Goal: Task Accomplishment & Management: Complete application form

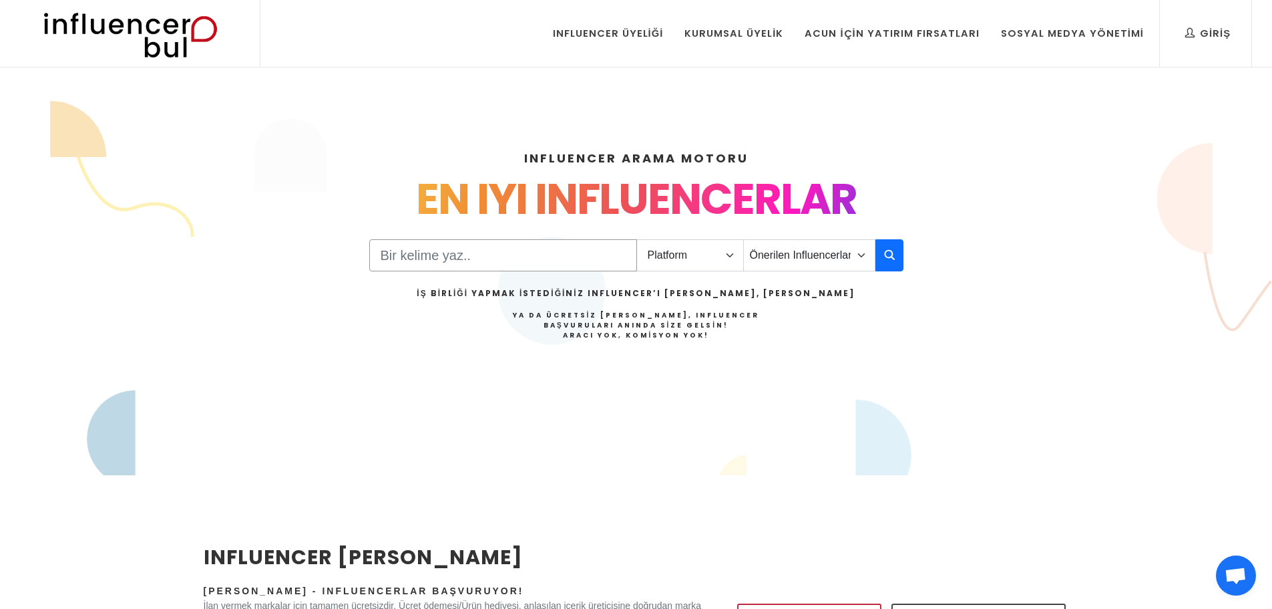
click at [584, 252] on input "Search" at bounding box center [503, 255] width 268 height 32
click at [697, 259] on select "Platform Instagram Facebook Youtube Tiktok Twitter Twitch" at bounding box center [691, 255] width 108 height 32
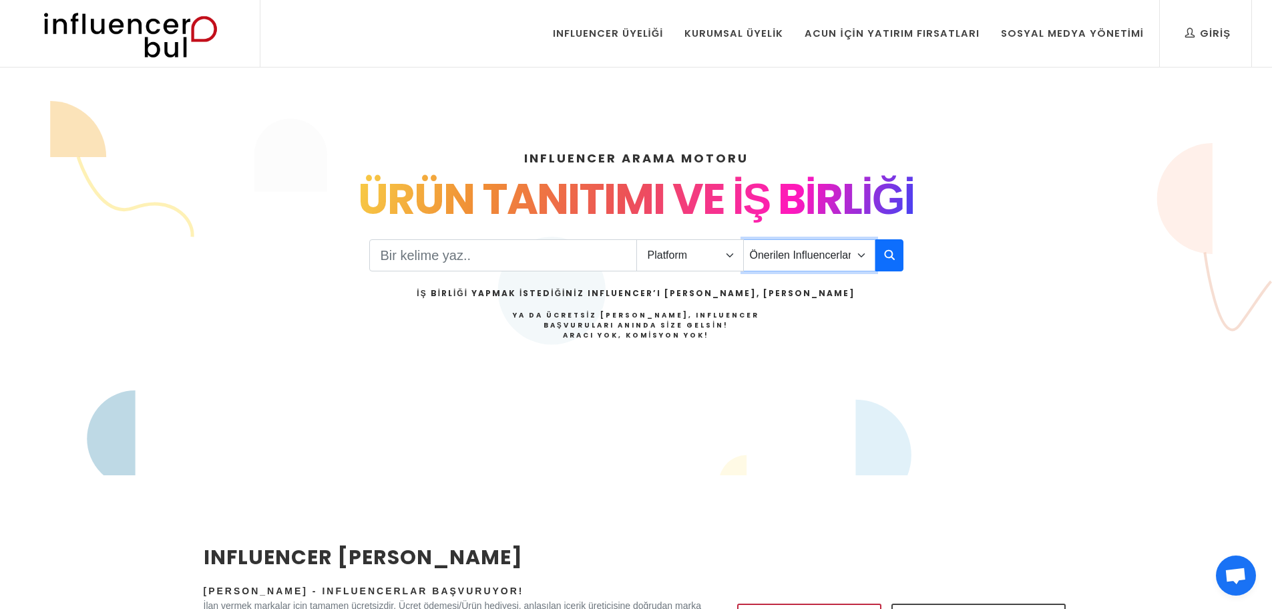
click at [801, 254] on select "Önerilen Influencerlar Aile & Çocuk & Ebeveyn Alışveriş & Giyim & Aksesuar Arab…" at bounding box center [809, 255] width 132 height 32
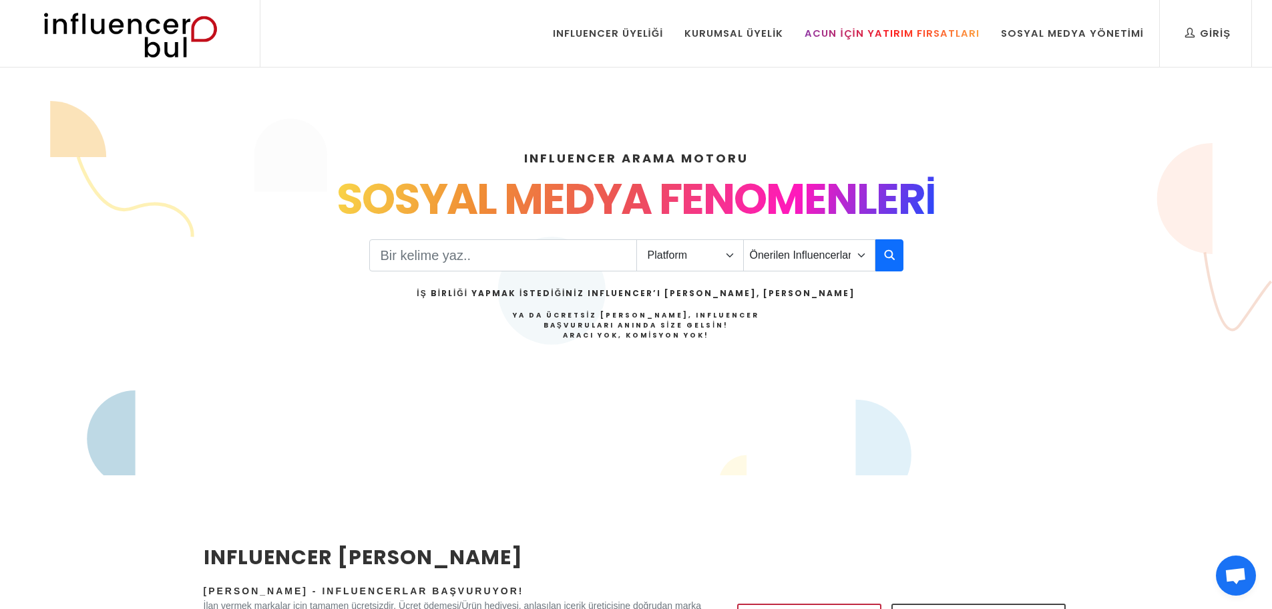
click at [931, 36] on div "Acun İçin Yatırım Fırsatları" at bounding box center [892, 33] width 174 height 15
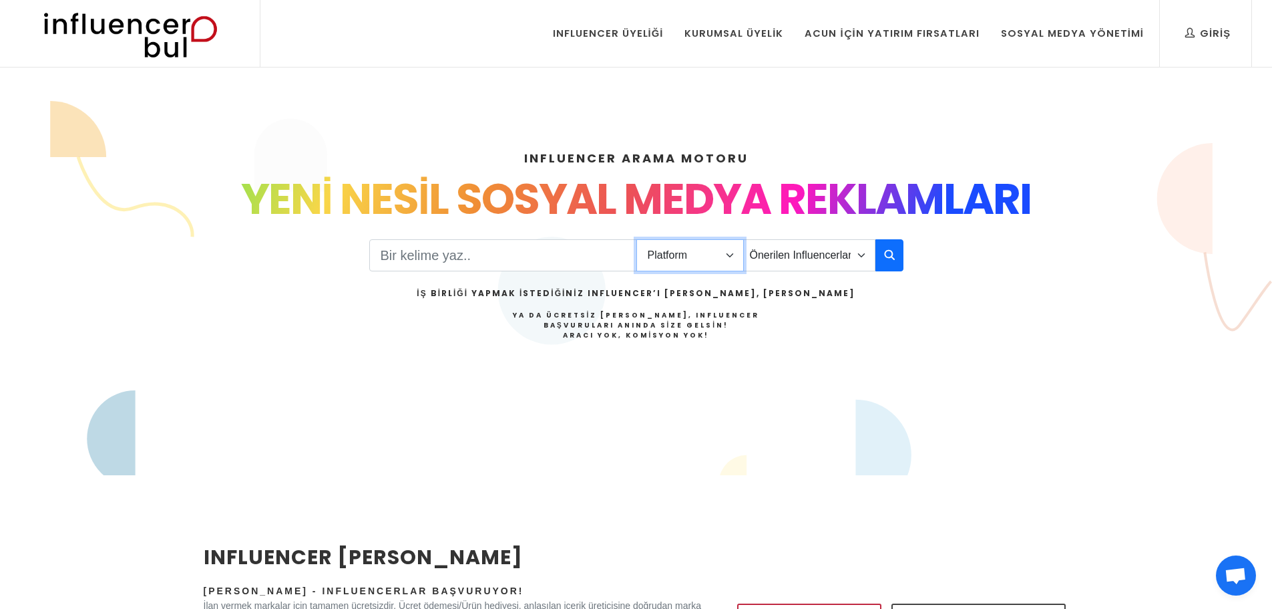
click at [672, 261] on select "Platform Instagram Facebook Youtube Tiktok Twitter Twitch" at bounding box center [691, 255] width 108 height 32
select select "1"
click at [637, 239] on select "Platform Instagram Facebook Youtube Tiktok Twitter Twitch" at bounding box center [691, 255] width 108 height 32
click at [806, 255] on select "Önerilen Influencerlar Aile & Çocuk & Ebeveyn Alışveriş & Giyim & Aksesuar Arab…" at bounding box center [809, 255] width 132 height 32
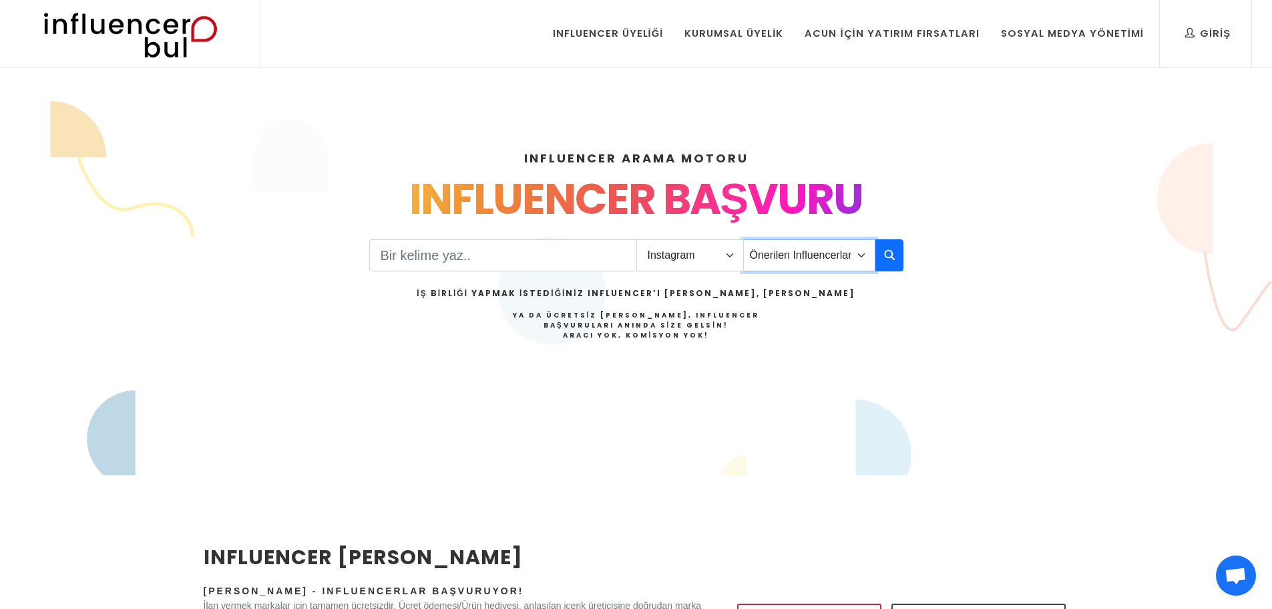
click at [806, 255] on select "Önerilen Influencerlar Aile & Çocuk & Ebeveyn Alışveriş & Giyim & Aksesuar Arab…" at bounding box center [809, 255] width 132 height 32
click at [566, 238] on div "Platform Instagram Facebook Youtube Tiktok Twitter Twitch Önerilen Influencerla…" at bounding box center [636, 304] width 534 height 137
click at [550, 256] on input "Search" at bounding box center [503, 255] width 268 height 32
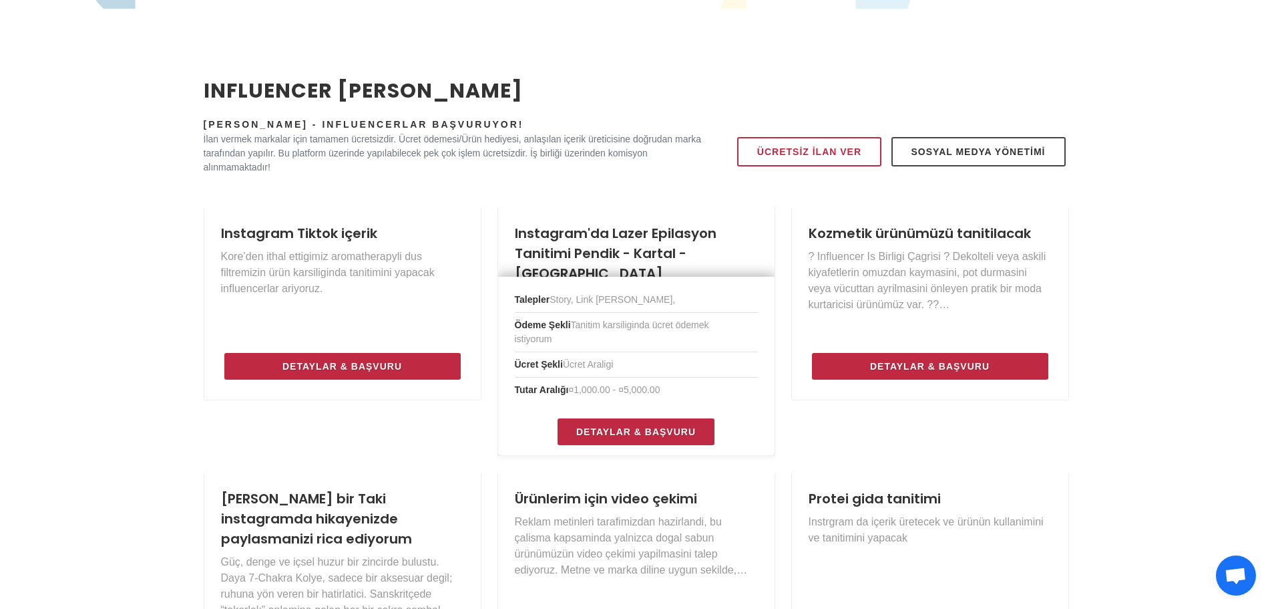
scroll to position [468, 0]
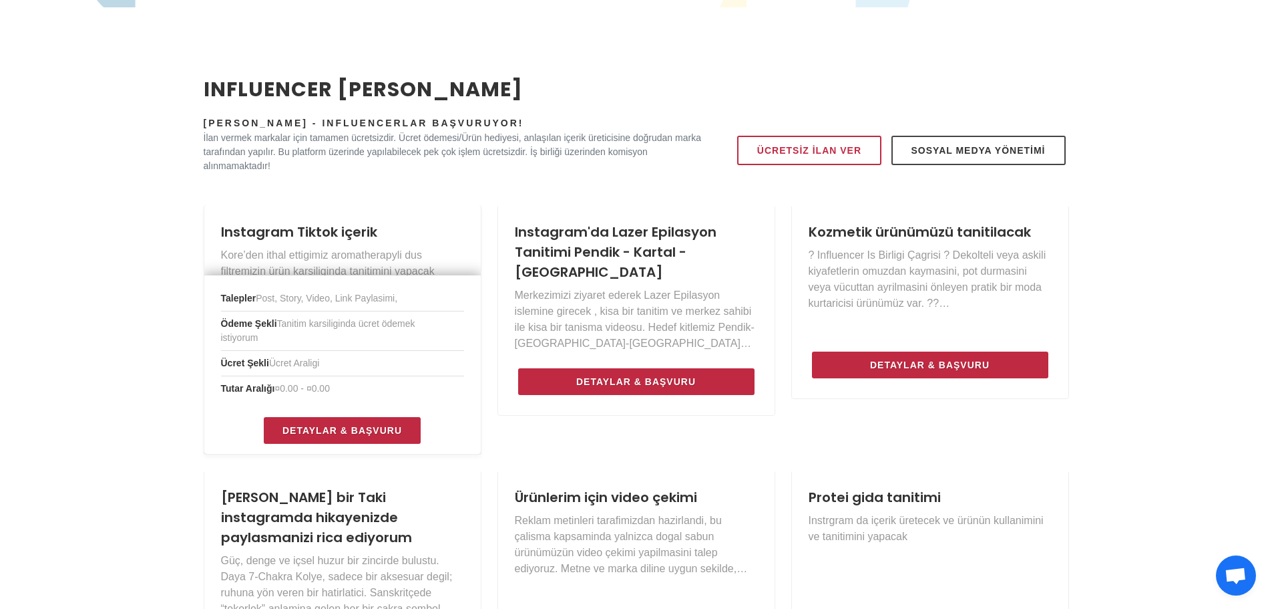
type input "yazılım"
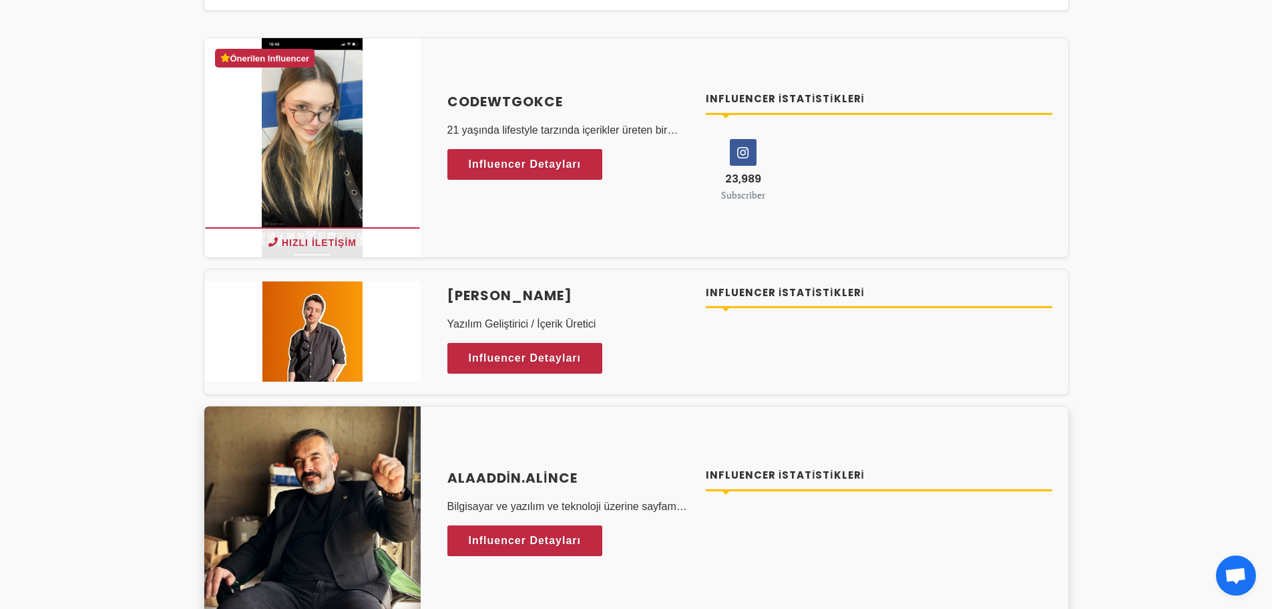
scroll to position [200, 0]
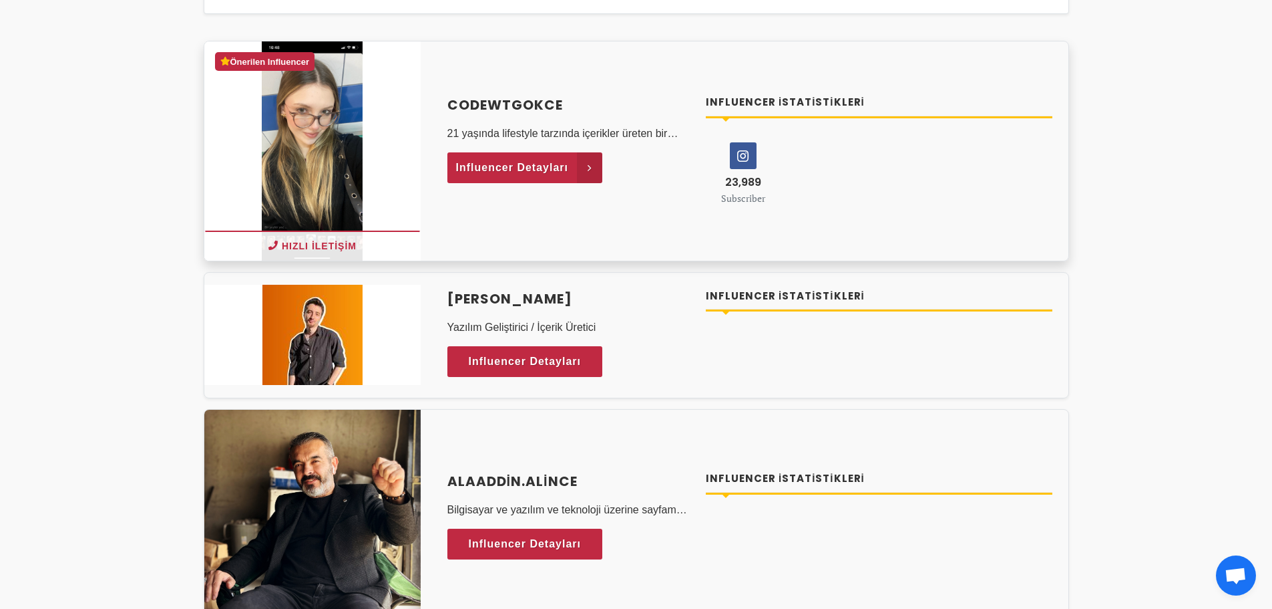
click at [541, 167] on span "Influencer Detayları" at bounding box center [512, 168] width 113 height 20
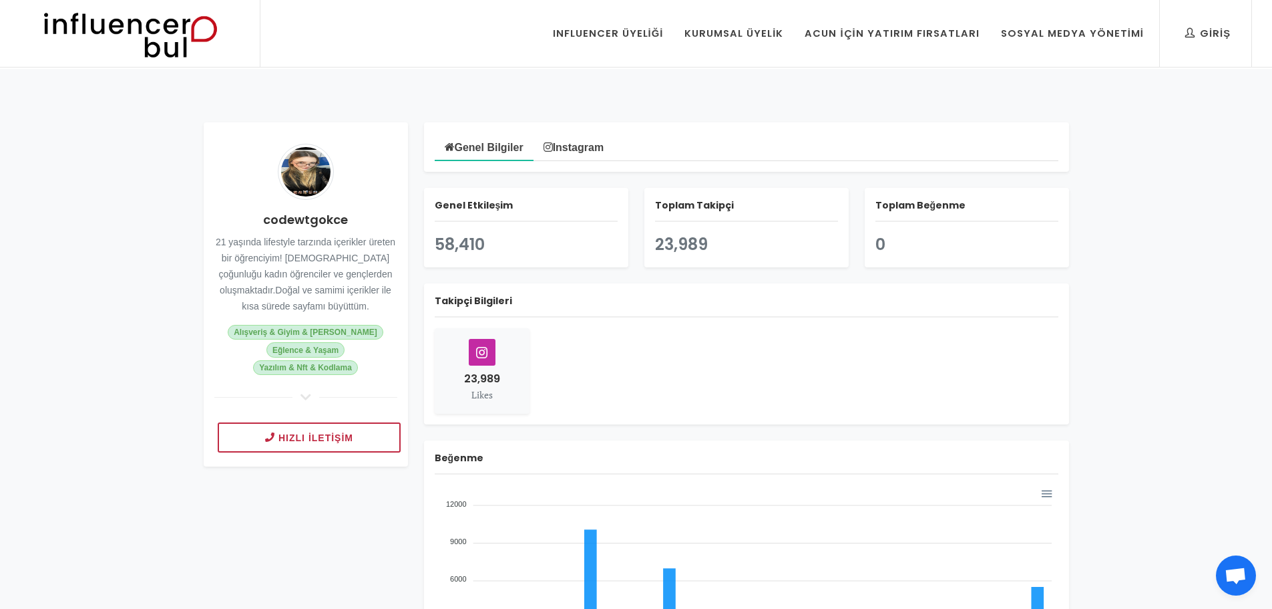
click at [586, 138] on link "Instagram" at bounding box center [574, 146] width 80 height 27
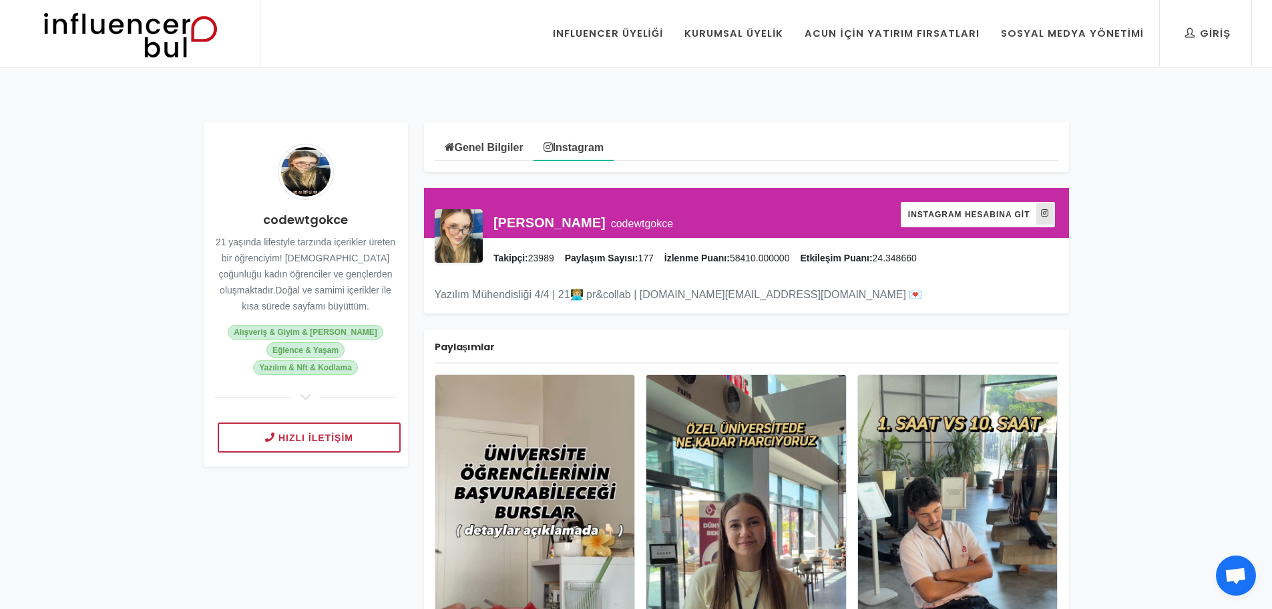
click at [985, 212] on span "Instagram Hesabına Git" at bounding box center [969, 214] width 122 height 13
click at [764, 35] on div "Kurumsal Üyelik" at bounding box center [734, 33] width 99 height 15
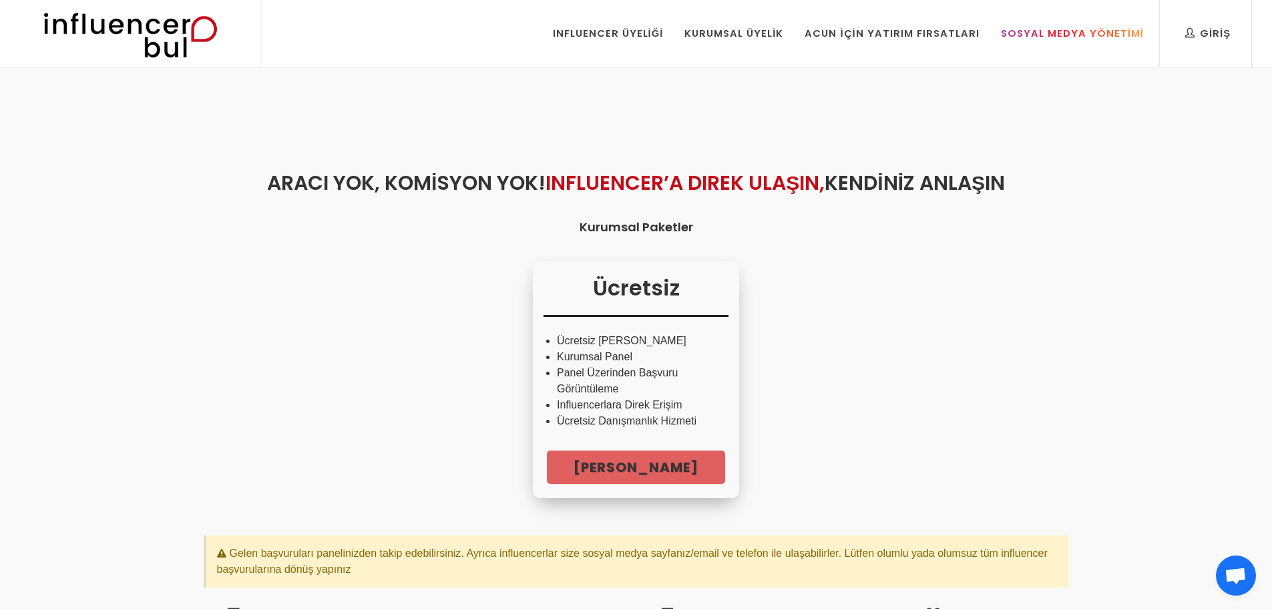
click at [1132, 38] on div "Sosyal Medya Yönetimi" at bounding box center [1072, 33] width 143 height 15
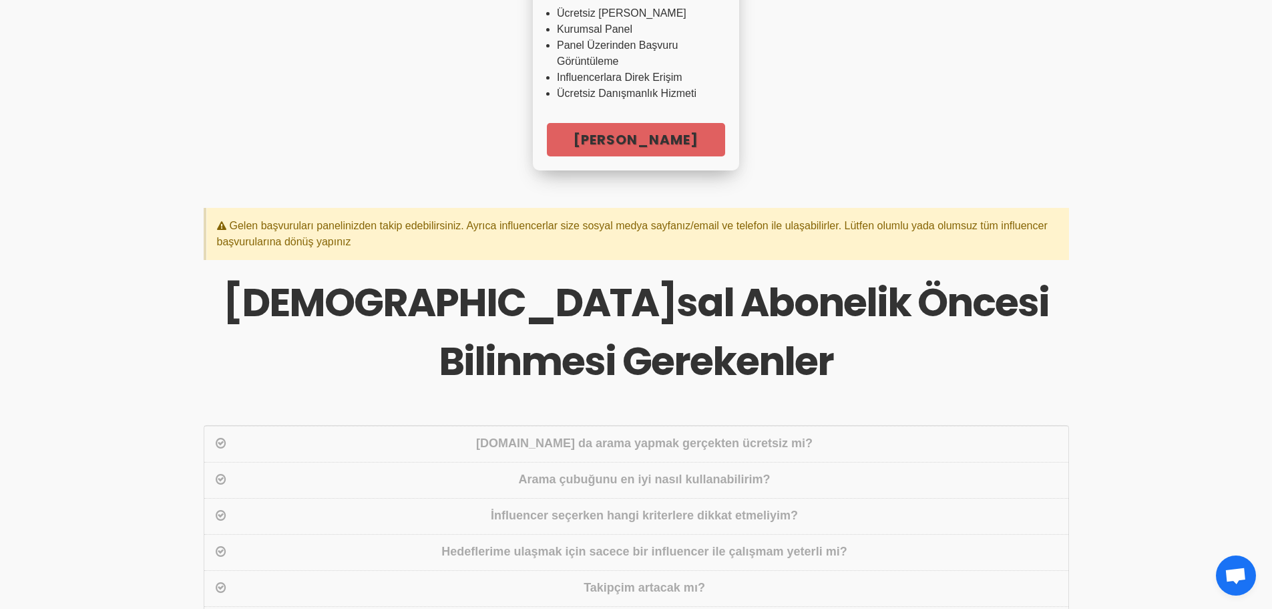
scroll to position [334, 0]
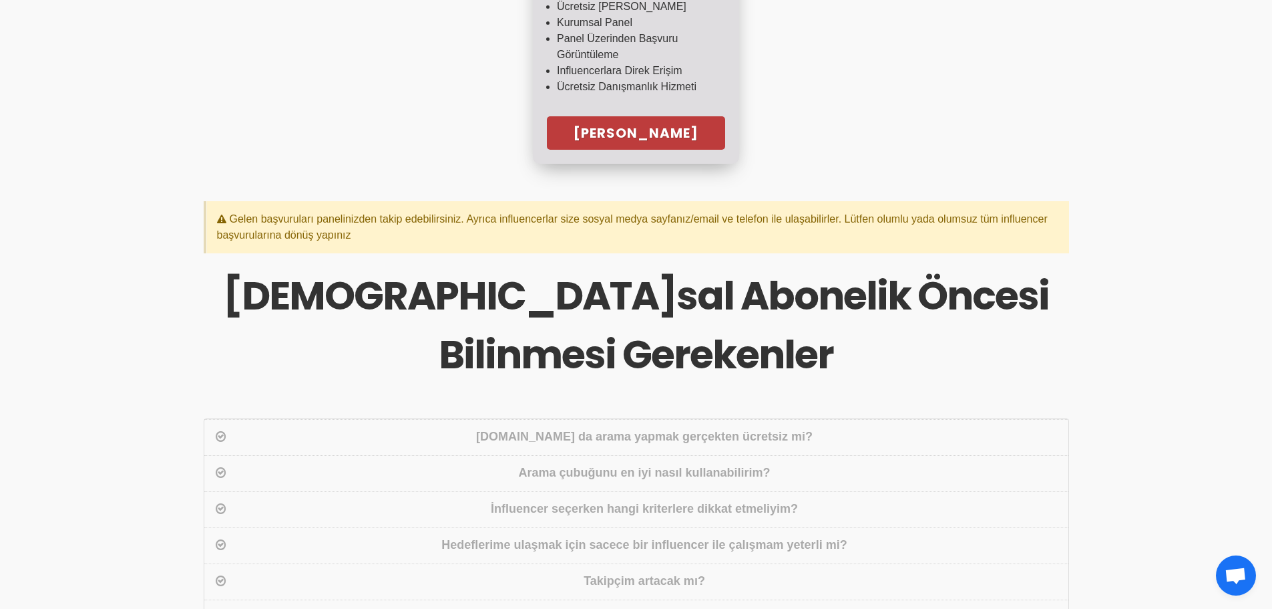
click at [666, 134] on link "[PERSON_NAME]" at bounding box center [636, 132] width 178 height 33
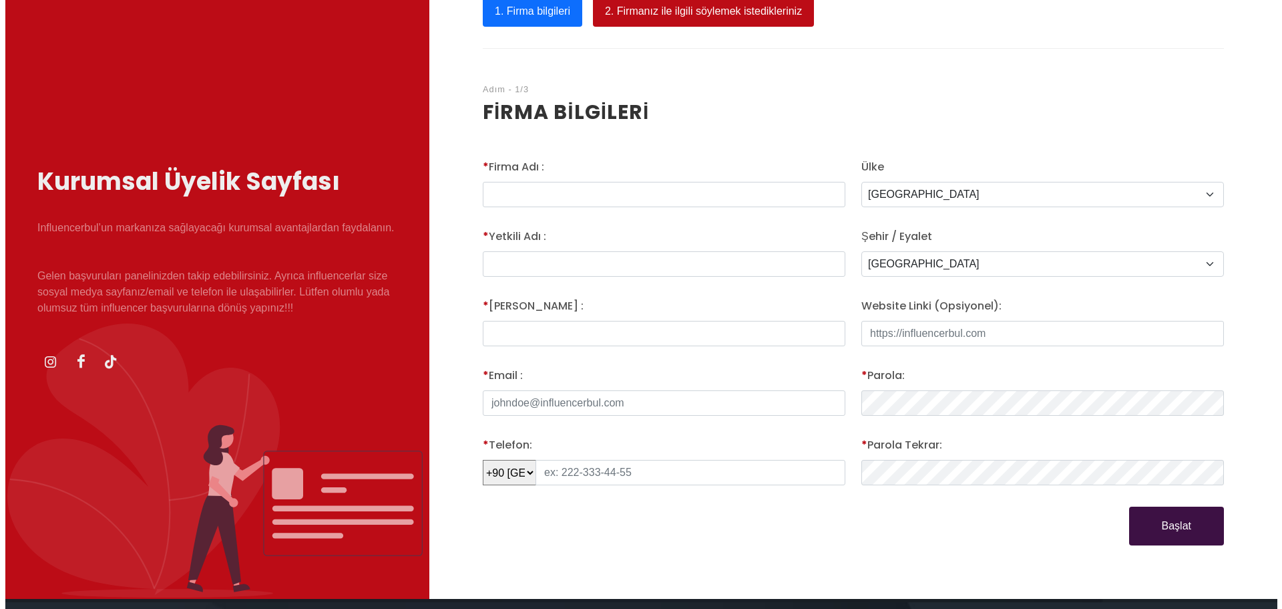
scroll to position [134, 0]
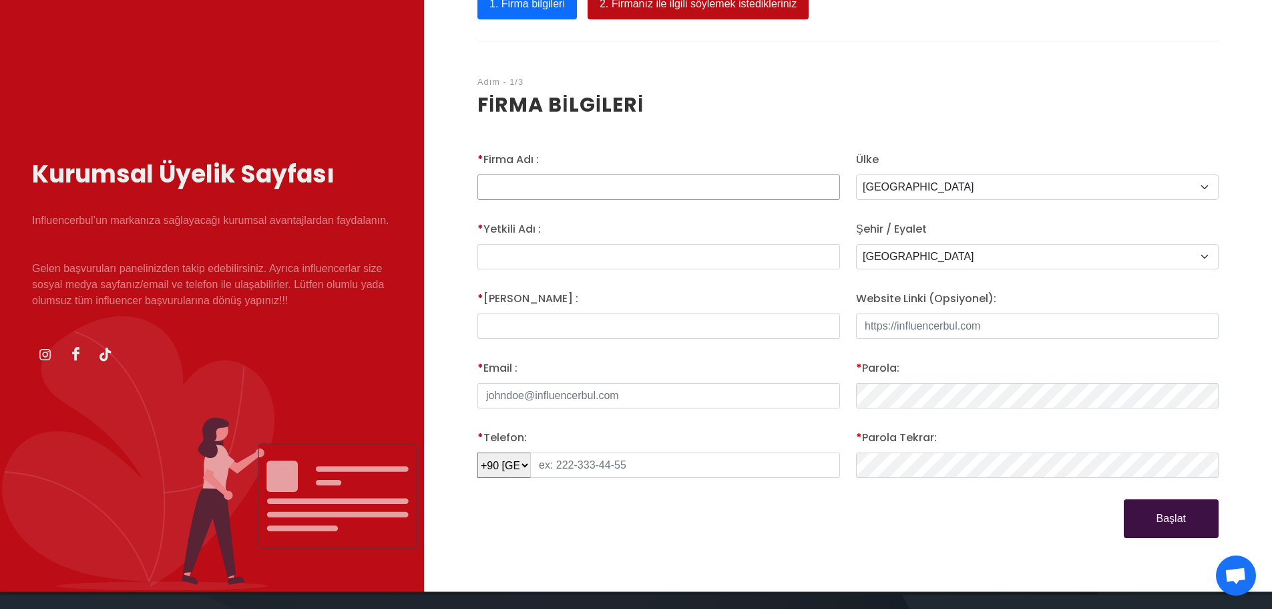
click at [685, 193] on input "* Firma Adı :" at bounding box center [659, 186] width 363 height 25
type input "Fikir Nook YAzılım"
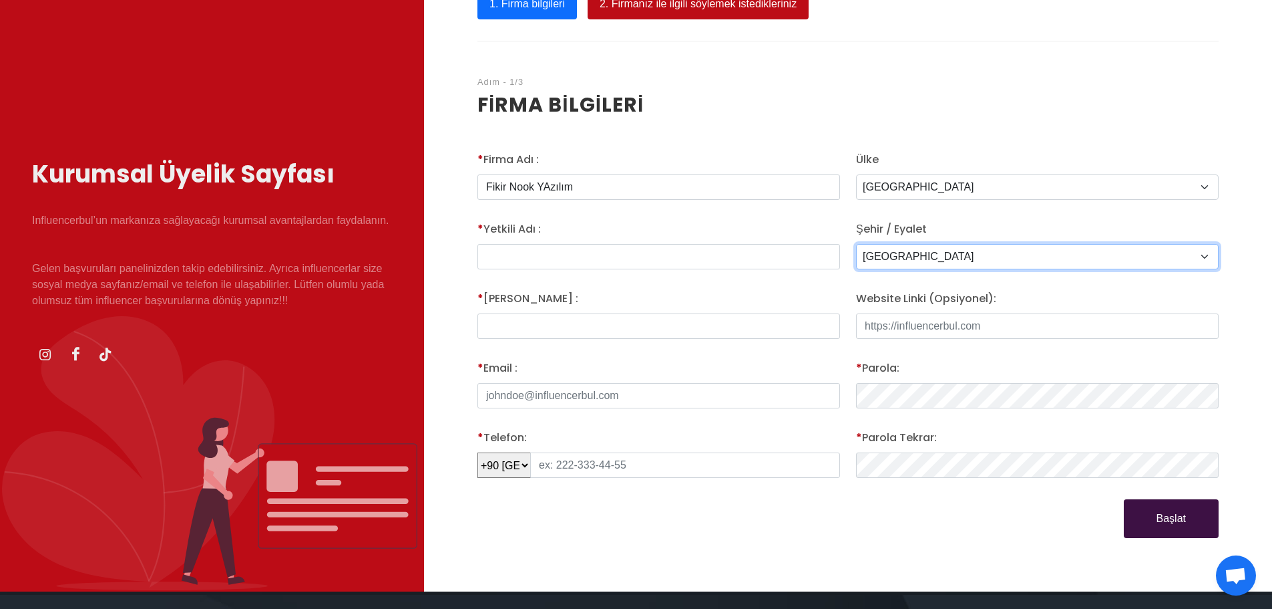
click at [894, 256] on select "Adana Adiyaman Afyon Agri [GEOGRAPHIC_DATA] [GEOGRAPHIC_DATA] [GEOGRAPHIC_DATA]…" at bounding box center [1037, 256] width 363 height 25
select select "3717"
click at [856, 244] on select "Adana Adiyaman Afyon Agri Aksaray Amasya Ankara Antalya Ardahan Artvin Aydin Ba…" at bounding box center [1037, 256] width 363 height 25
click at [909, 329] on input "Website Linki (Opsiyonel):" at bounding box center [1037, 325] width 363 height 25
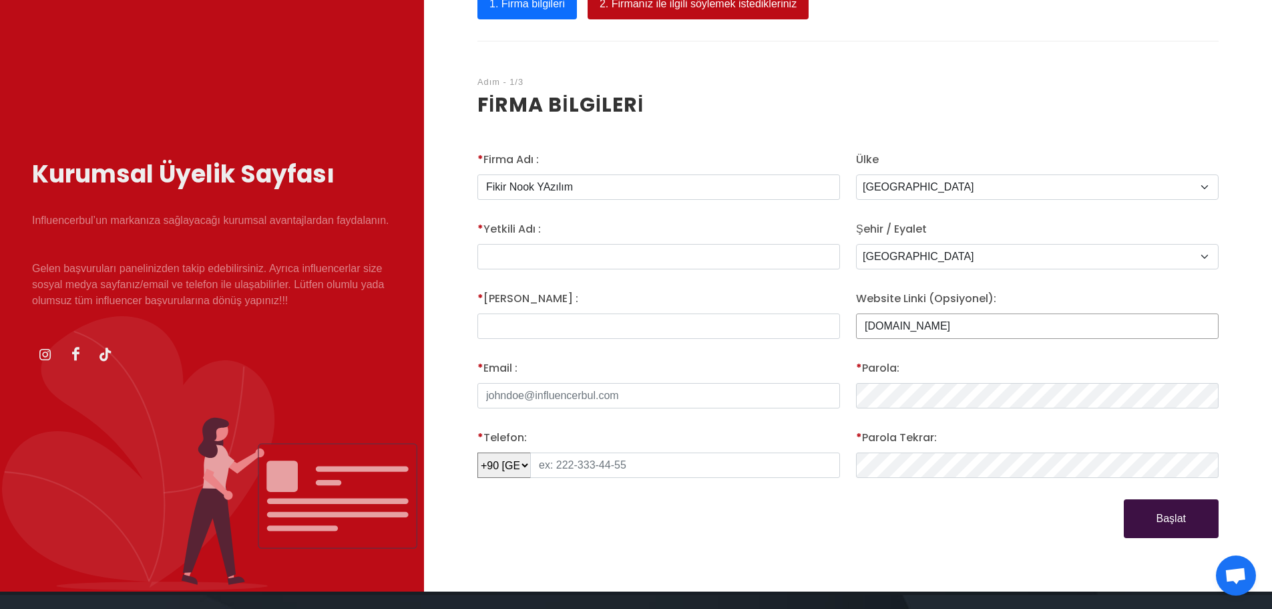
type input "fikirnook.com"
click at [565, 261] on input "text" at bounding box center [659, 256] width 363 height 25
type input "Çağatay"
type input "ÇINAR"
click at [591, 401] on input "* Email :" at bounding box center [659, 395] width 363 height 25
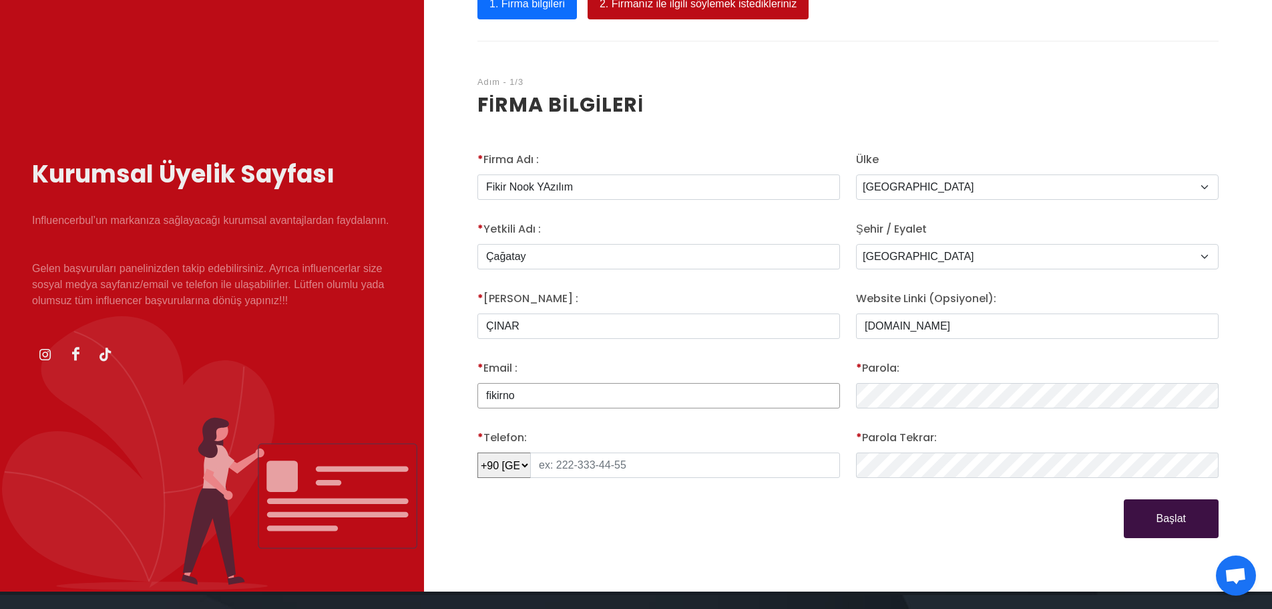
type input "[EMAIL_ADDRESS][DOMAIN_NAME]"
click at [588, 461] on input "text" at bounding box center [685, 464] width 310 height 25
type input "545 470 48 87"
click at [1191, 517] on button "Başlat" at bounding box center [1171, 518] width 95 height 39
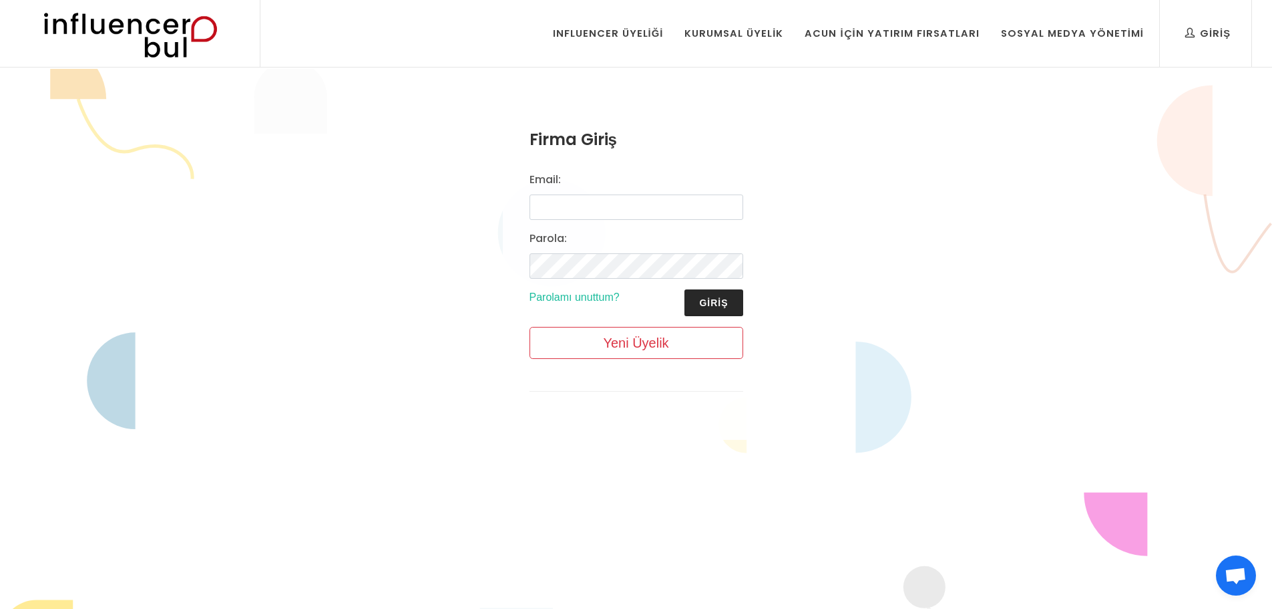
type input "[EMAIL_ADDRESS][DOMAIN_NAME]"
click at [717, 305] on button "Giriş" at bounding box center [714, 302] width 58 height 27
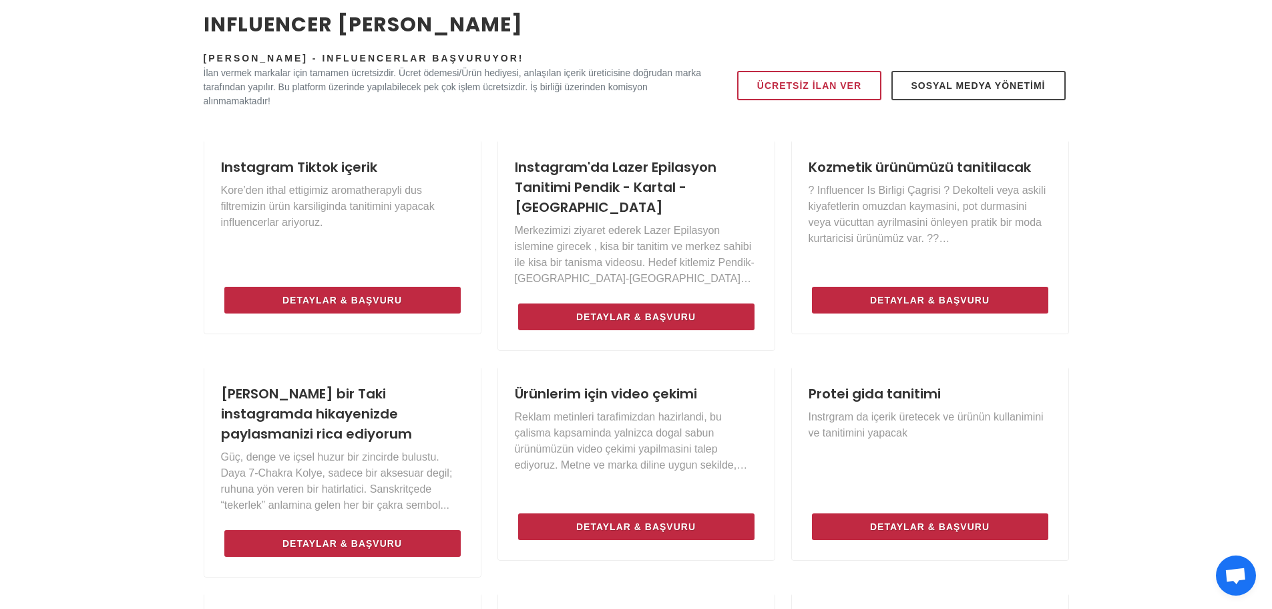
scroll to position [601, 0]
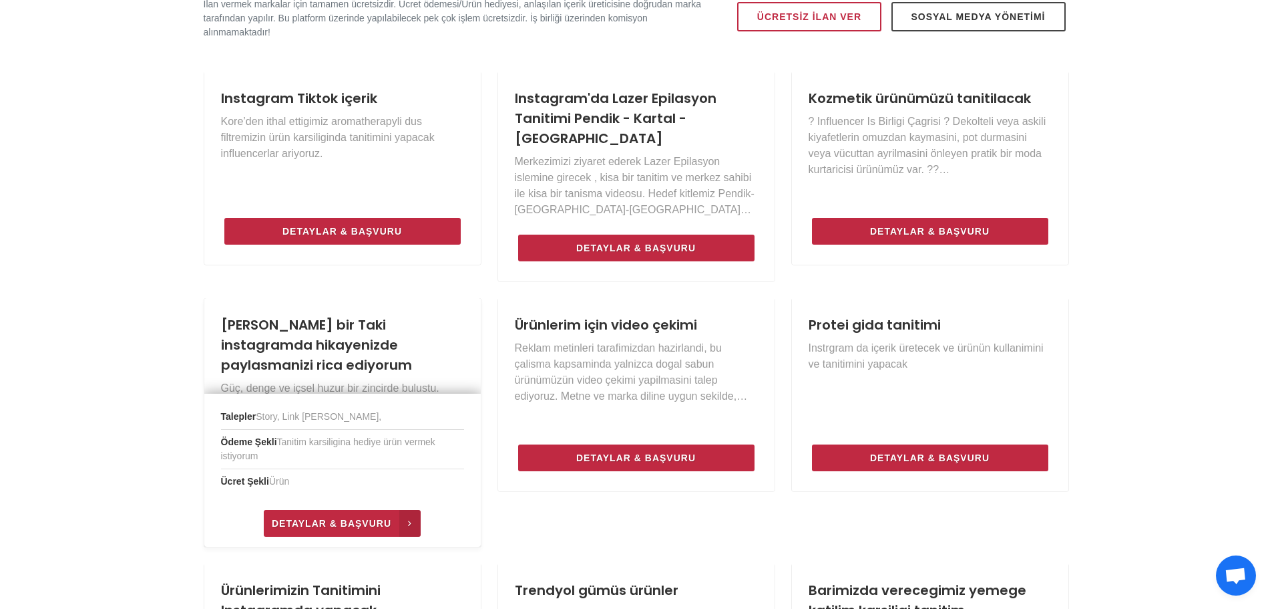
click at [379, 515] on span "Detaylar & Başvuru" at bounding box center [332, 523] width 120 height 16
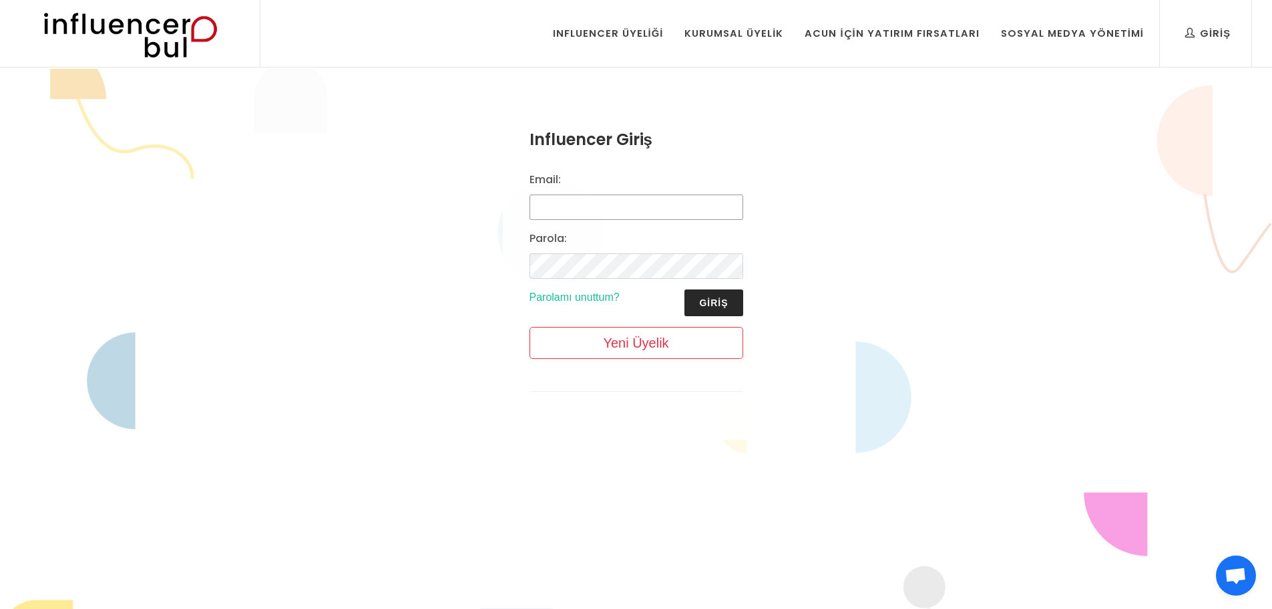
type input "[EMAIL_ADDRESS][DOMAIN_NAME]"
click at [694, 301] on button "Giriş" at bounding box center [714, 302] width 58 height 27
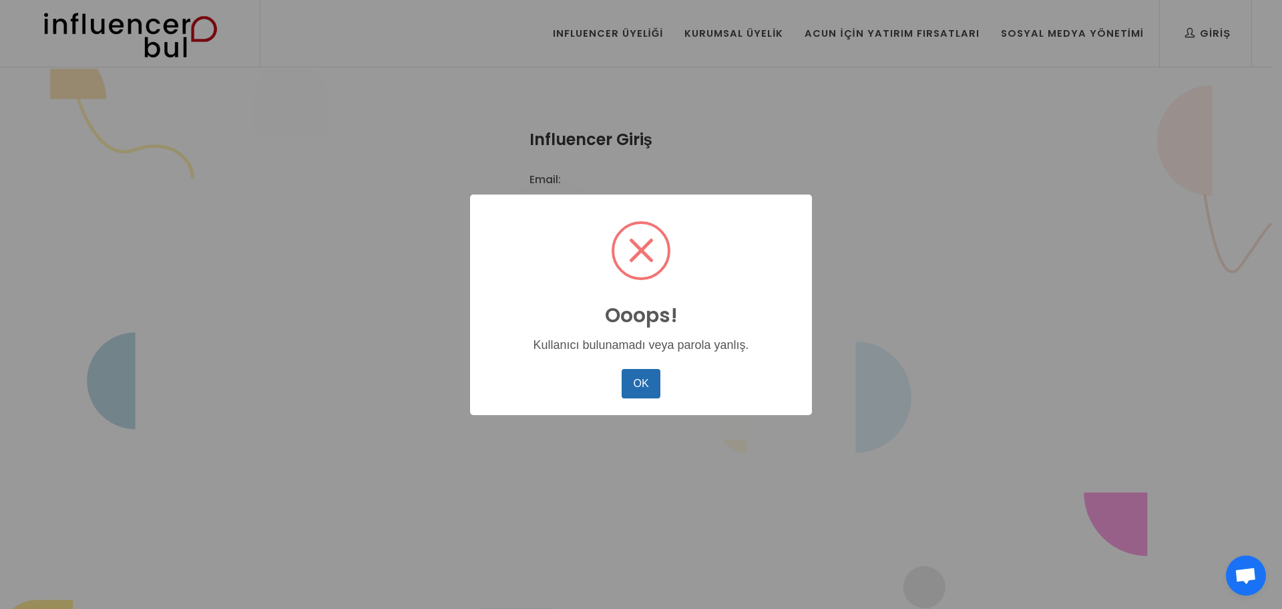
click at [651, 384] on button "OK" at bounding box center [641, 383] width 39 height 29
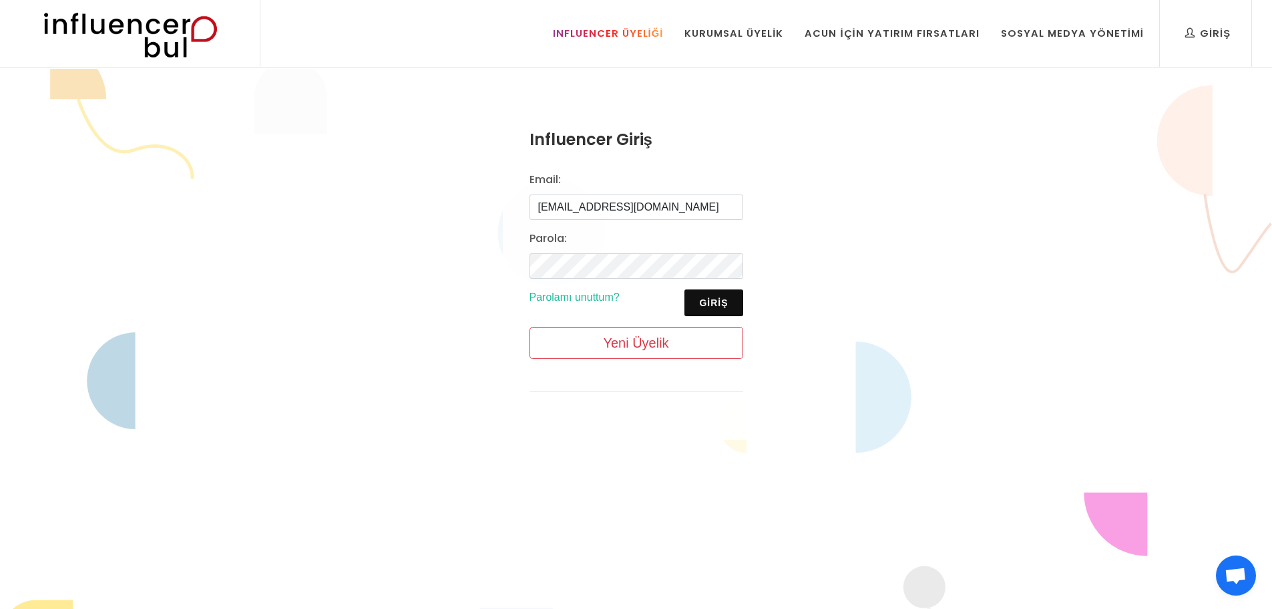
click at [635, 41] on link "Influencer Üyeliği" at bounding box center [608, 33] width 131 height 67
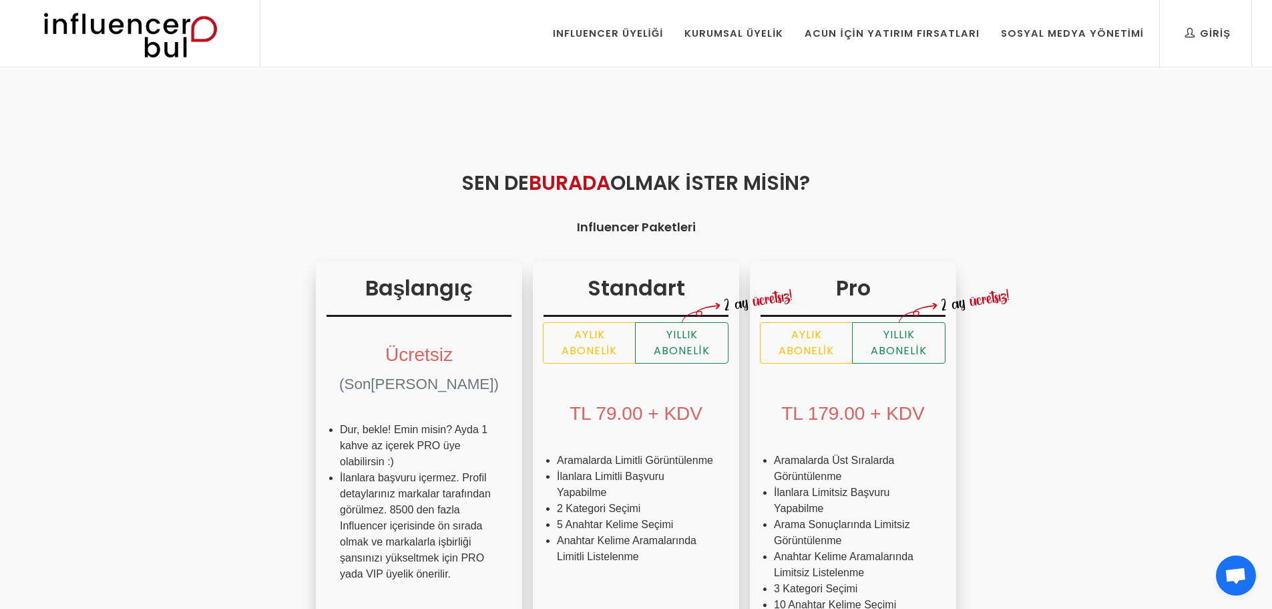
click at [146, 41] on img at bounding box center [130, 33] width 220 height 67
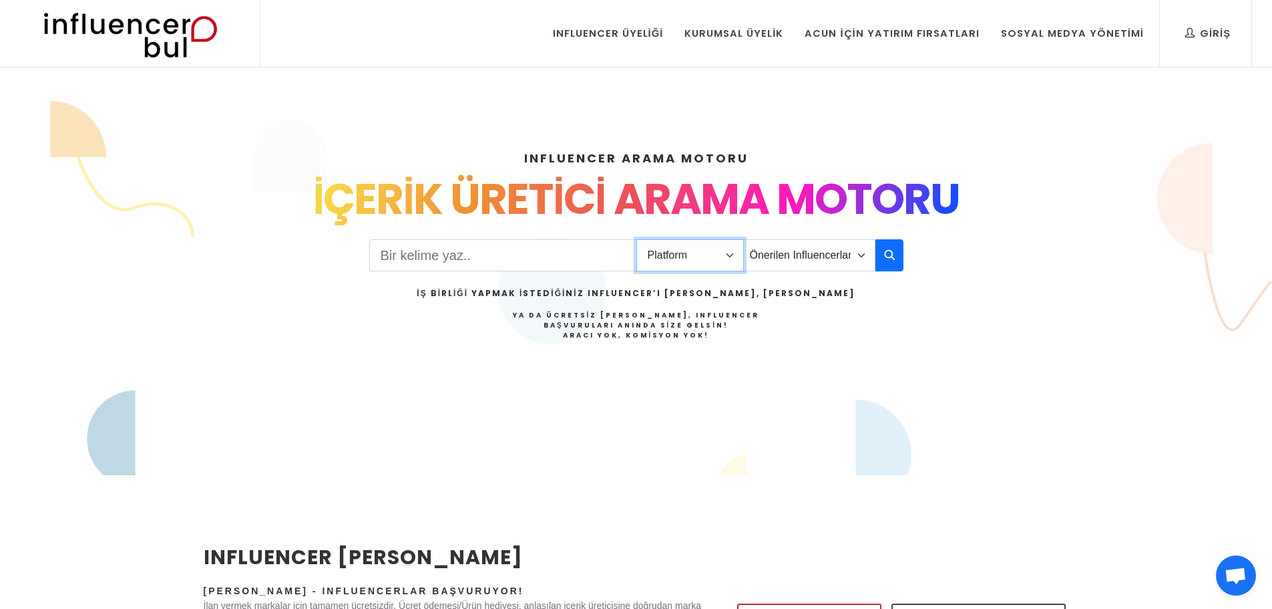
click at [703, 262] on select "Platform Instagram Facebook Youtube Tiktok Twitter Twitch" at bounding box center [691, 255] width 108 height 32
